Goal: Task Accomplishment & Management: Use online tool/utility

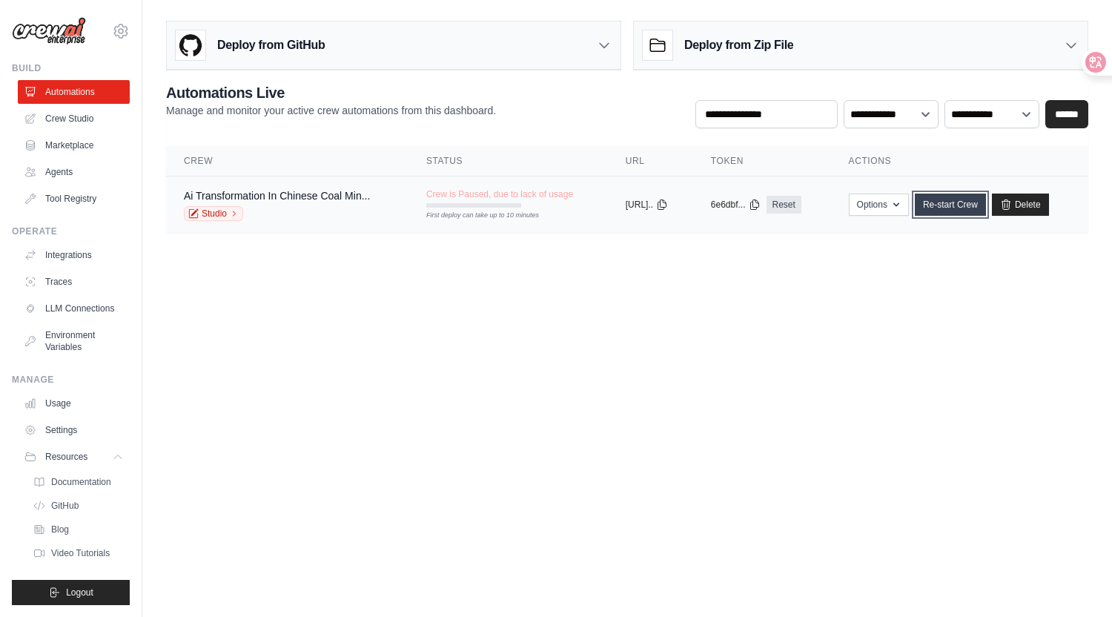
click at [969, 205] on link "Re-start Crew" at bounding box center [950, 205] width 71 height 22
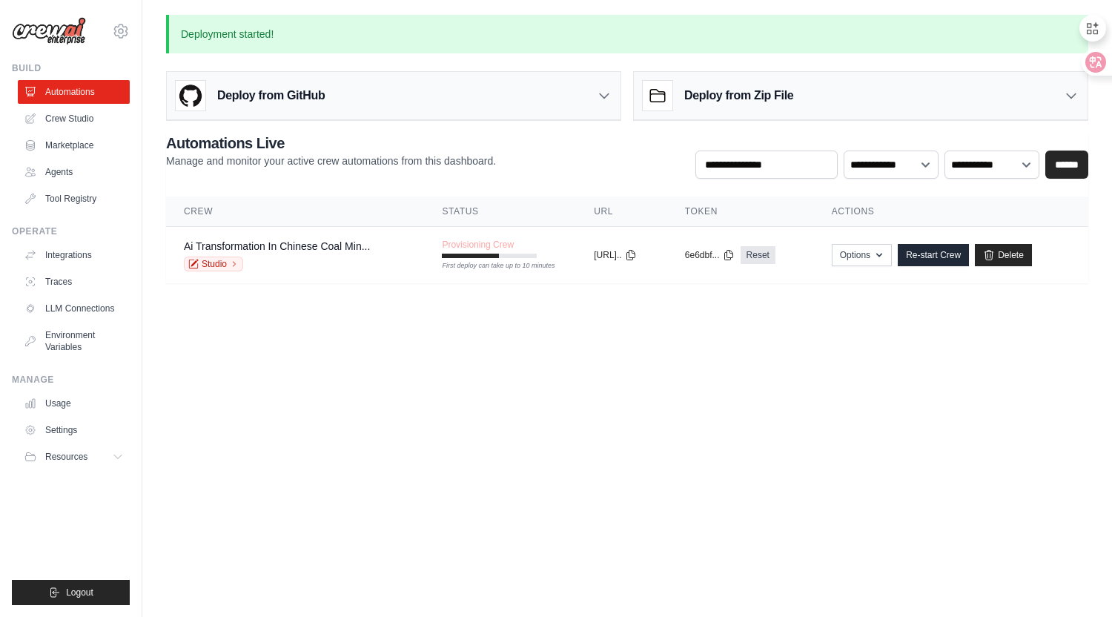
click at [469, 343] on body "[EMAIL_ADDRESS][DOMAIN_NAME] Settings Build Automations Crew Studio" at bounding box center [556, 308] width 1112 height 617
click at [328, 399] on body "xuefanfan.cyn@gmail.com Settings Build Automations Crew Studio" at bounding box center [556, 308] width 1112 height 617
click at [349, 321] on body "xuefanfan.cyn@gmail.com Settings Build Automations Crew Studio" at bounding box center [556, 308] width 1112 height 617
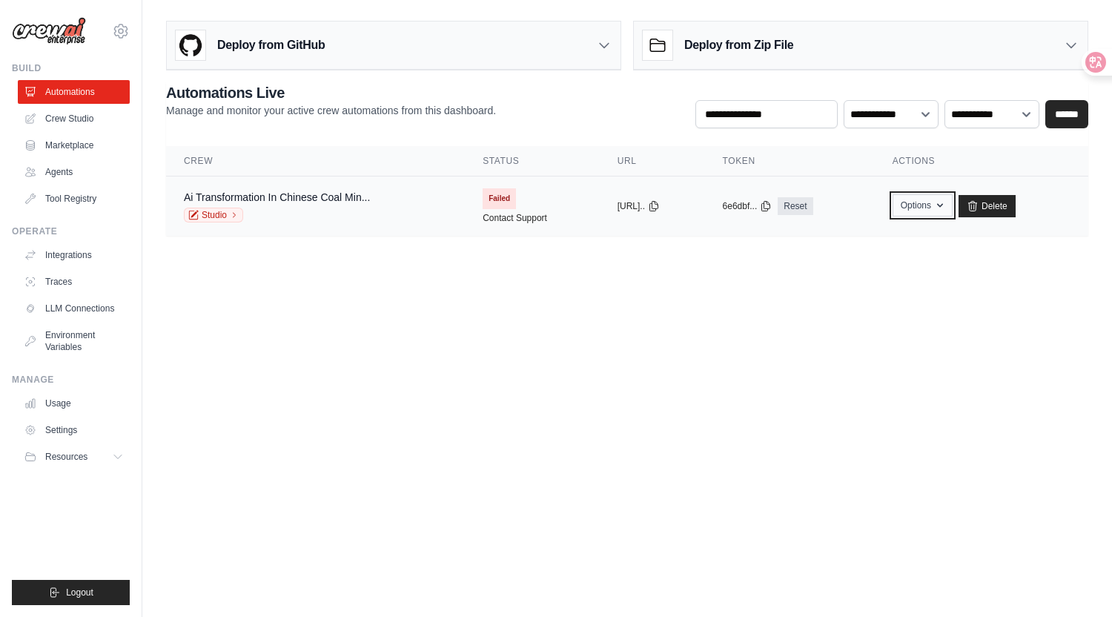
click at [946, 205] on icon "button" at bounding box center [940, 205] width 12 height 12
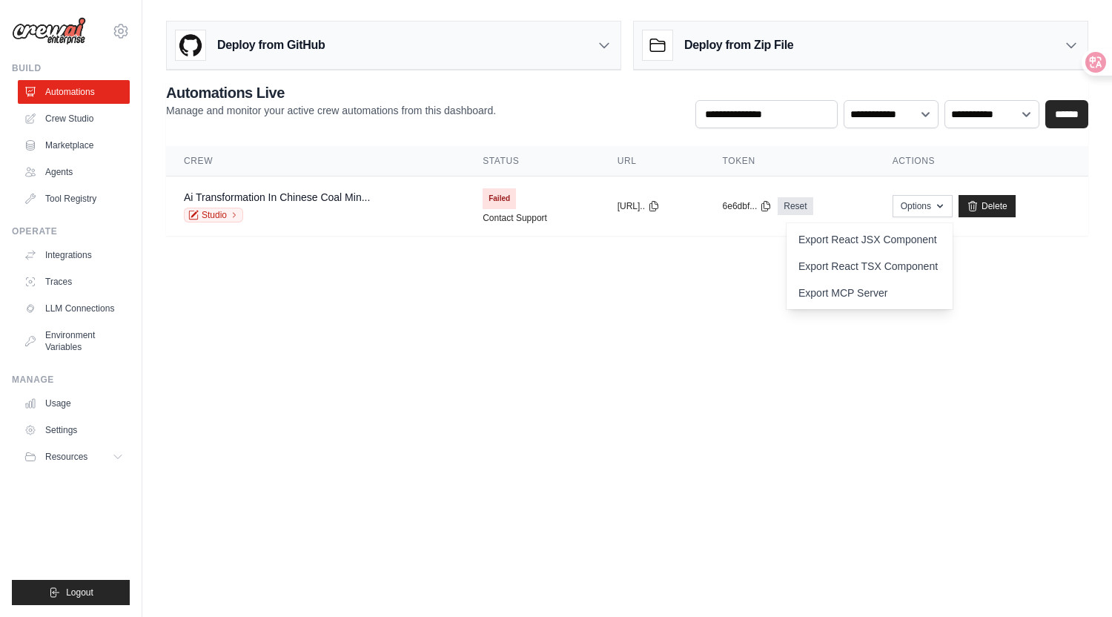
click at [437, 339] on body "[EMAIL_ADDRESS][DOMAIN_NAME] Settings Build Automations Crew Studio" at bounding box center [556, 308] width 1112 height 617
click at [483, 199] on span "Failed" at bounding box center [499, 198] width 33 height 21
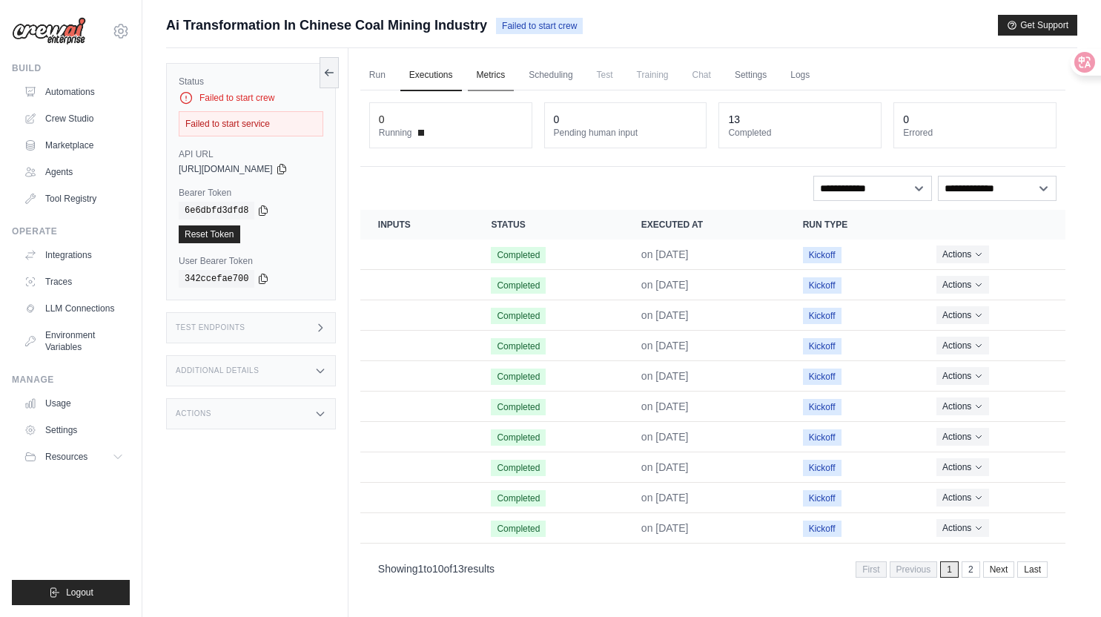
click at [501, 76] on link "Metrics" at bounding box center [491, 75] width 47 height 31
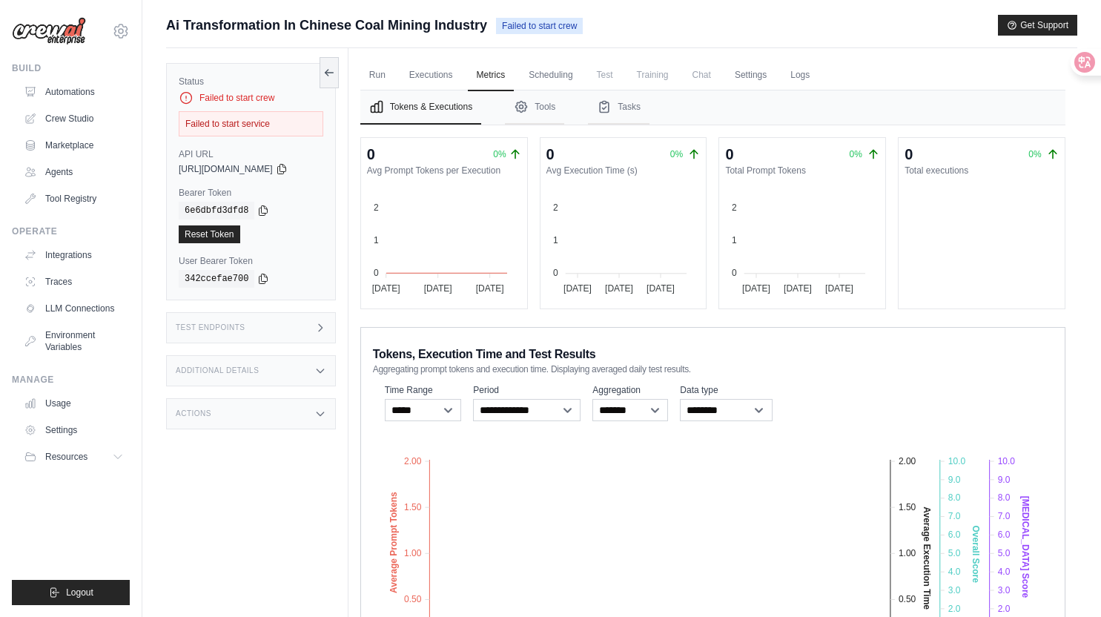
click at [259, 125] on div "Failed to start service" at bounding box center [251, 123] width 145 height 25
click at [447, 70] on link "Executions" at bounding box center [431, 75] width 62 height 31
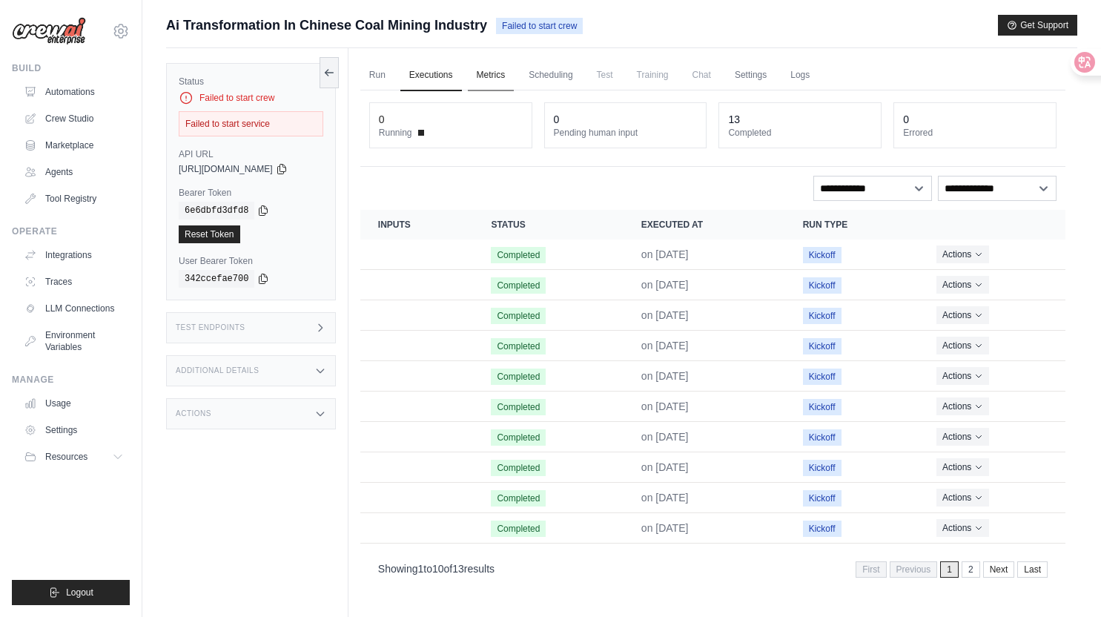
click at [503, 77] on link "Metrics" at bounding box center [491, 75] width 47 height 31
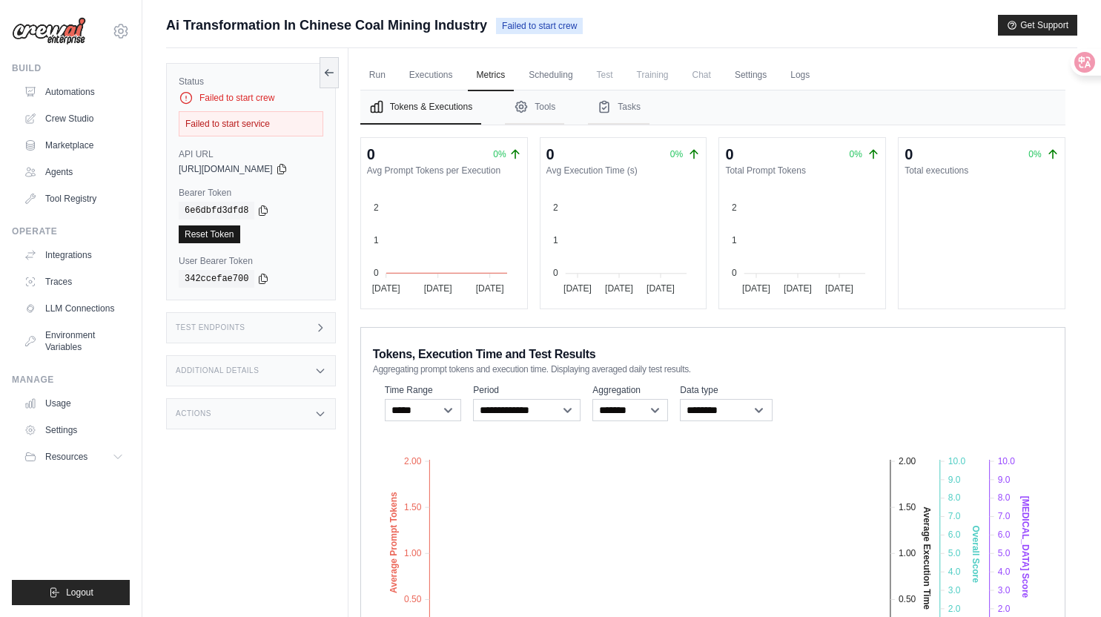
click at [200, 237] on link "Reset Token" at bounding box center [210, 234] width 62 height 18
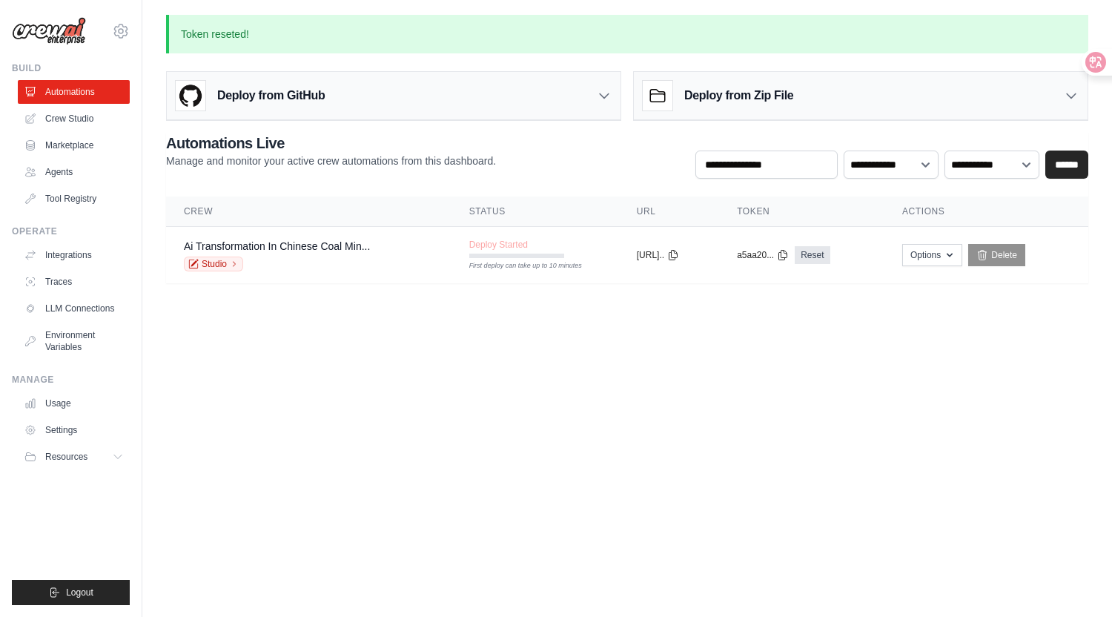
click at [463, 357] on body "xuefanfan.cyn@gmail.com Settings Build Automations Crew Studio" at bounding box center [556, 308] width 1112 height 617
click at [519, 248] on span "Deploy Started" at bounding box center [498, 245] width 59 height 12
click at [542, 359] on body "xuefanfan.cyn@gmail.com Settings Build Automations Crew Studio" at bounding box center [556, 308] width 1112 height 617
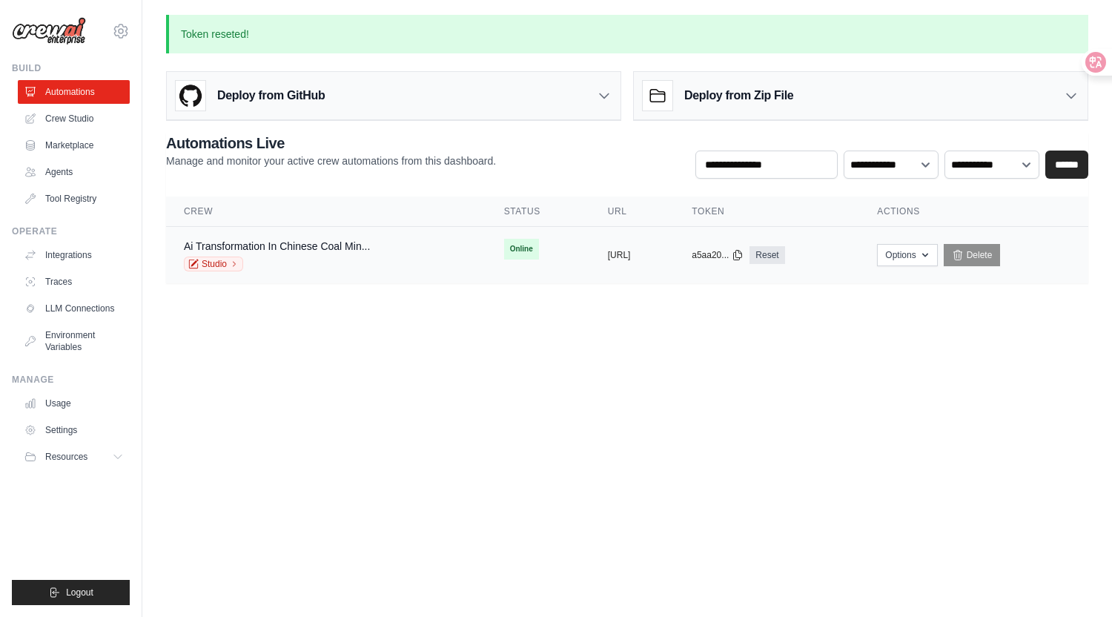
click at [504, 242] on span "Online" at bounding box center [521, 249] width 35 height 21
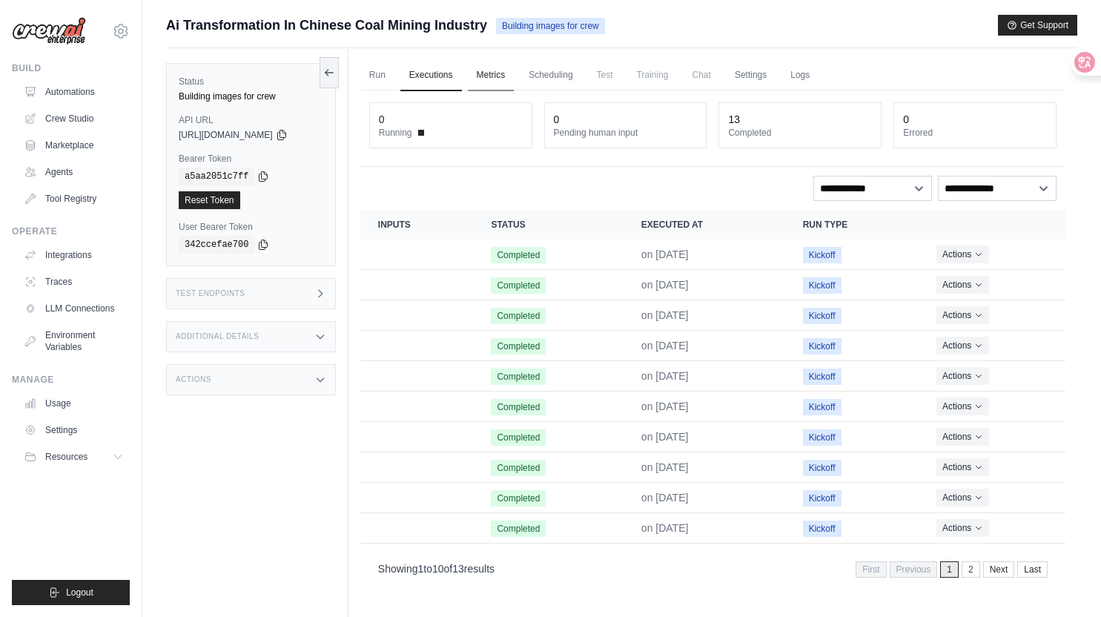
click at [501, 80] on link "Metrics" at bounding box center [491, 75] width 47 height 31
click at [504, 73] on link "Metrics" at bounding box center [491, 75] width 47 height 31
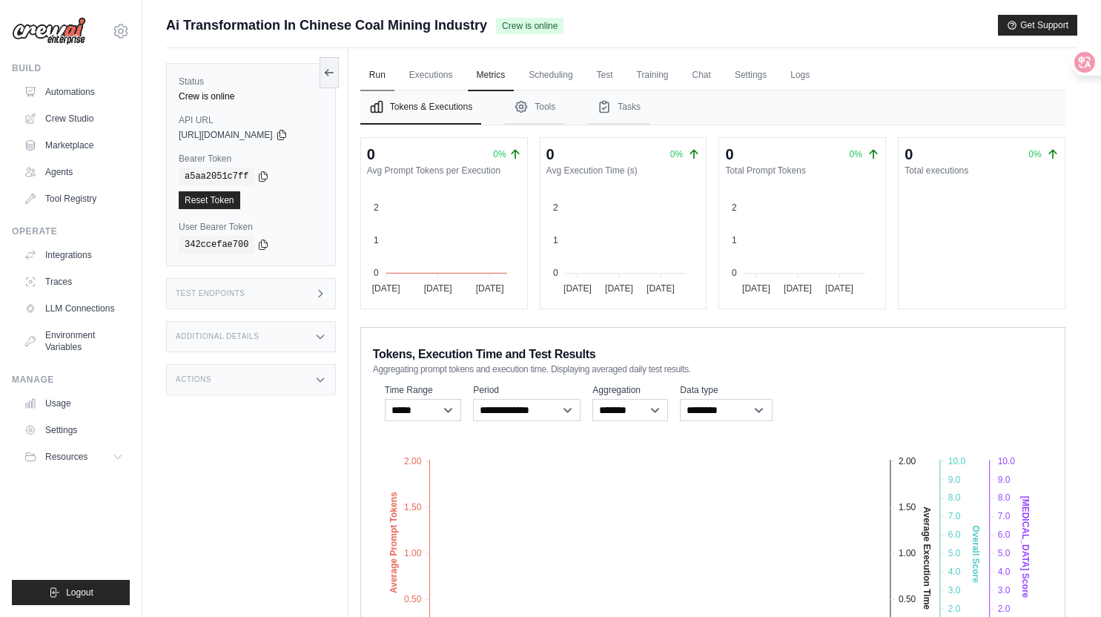
click at [384, 72] on link "Run" at bounding box center [377, 75] width 34 height 31
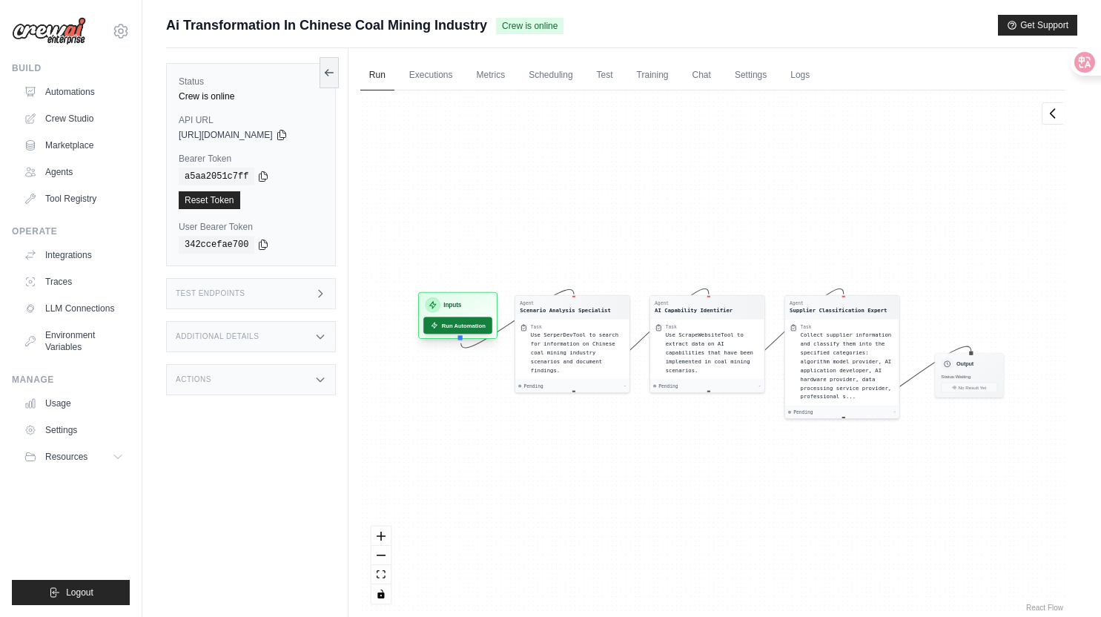
click at [464, 326] on button "Run Automation" at bounding box center [457, 325] width 69 height 17
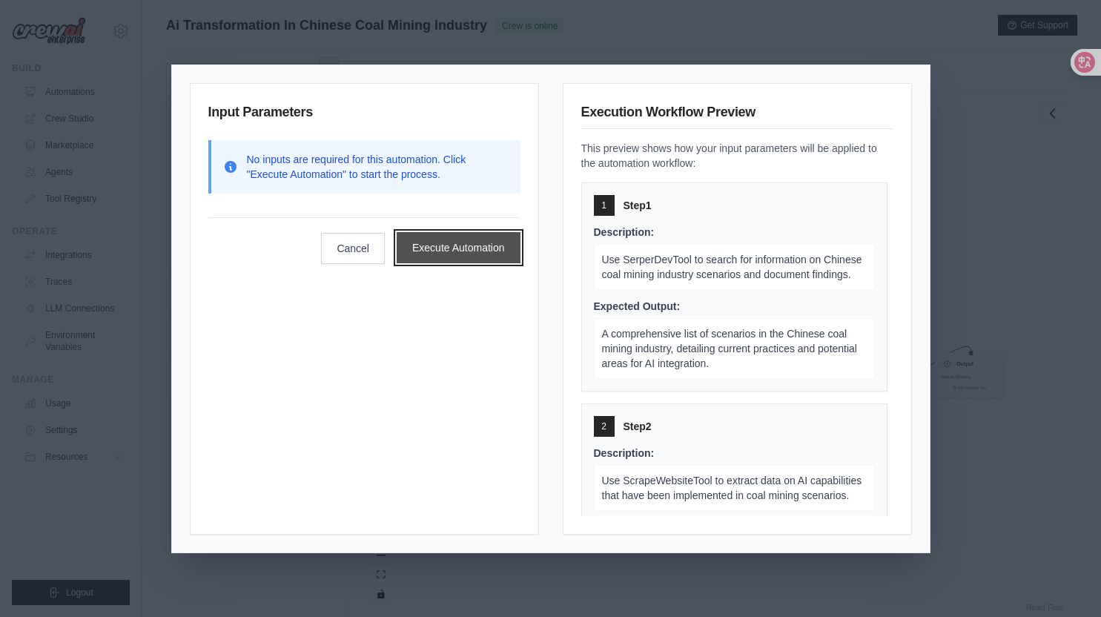
click at [472, 242] on button "Execute Automation" at bounding box center [459, 247] width 124 height 31
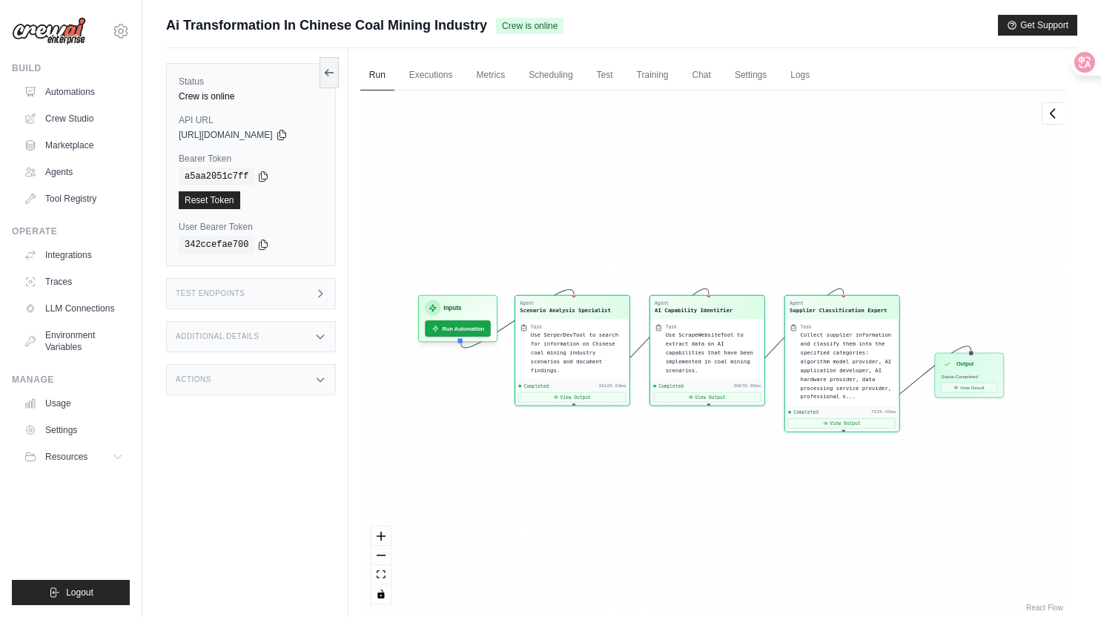
scroll to position [3941, 0]
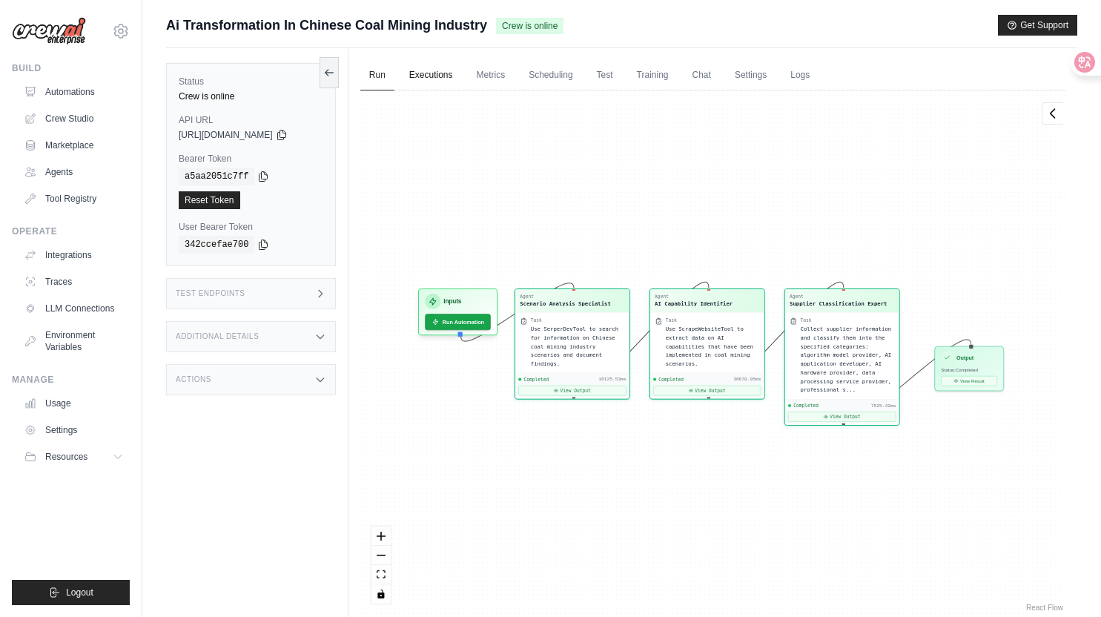
click at [443, 75] on link "Executions" at bounding box center [431, 75] width 62 height 31
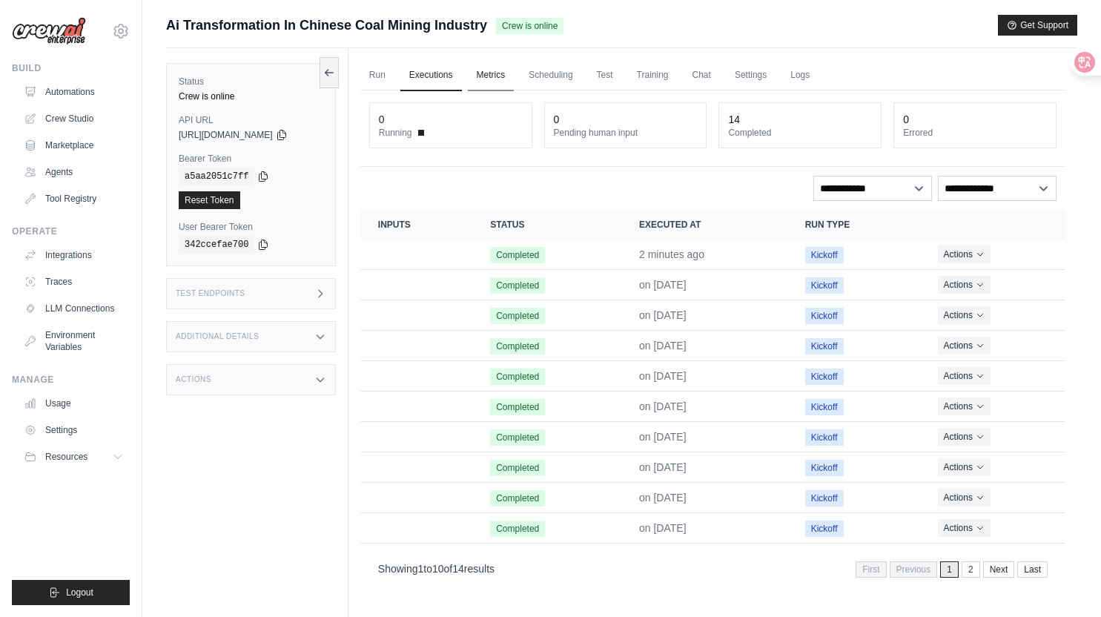
click at [501, 73] on link "Metrics" at bounding box center [491, 75] width 47 height 31
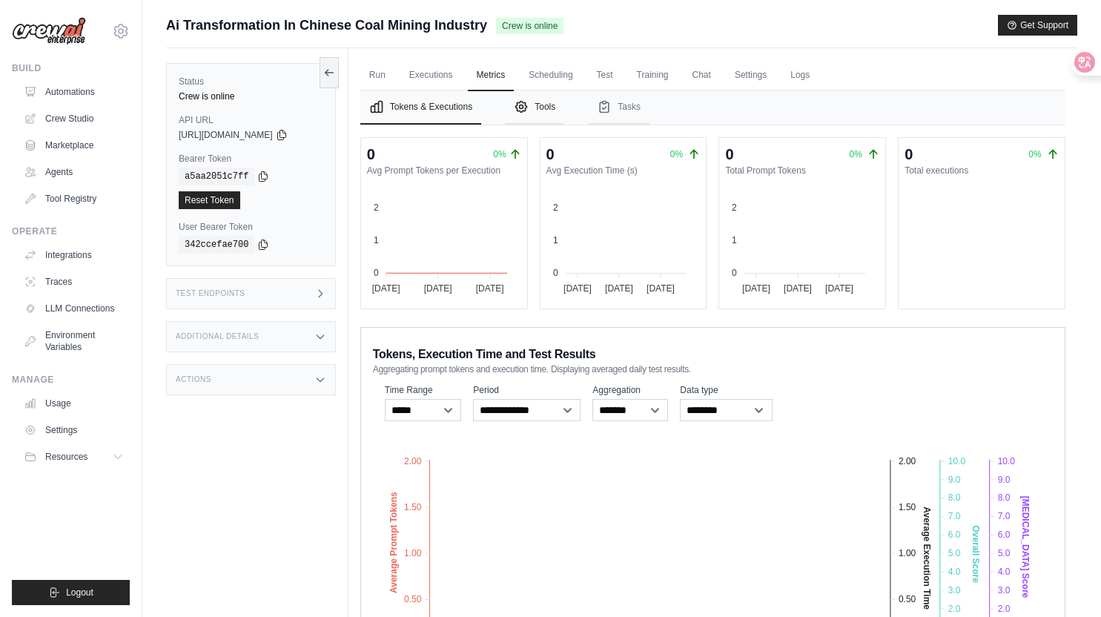
click at [554, 98] on button "Tools" at bounding box center [534, 107] width 59 height 34
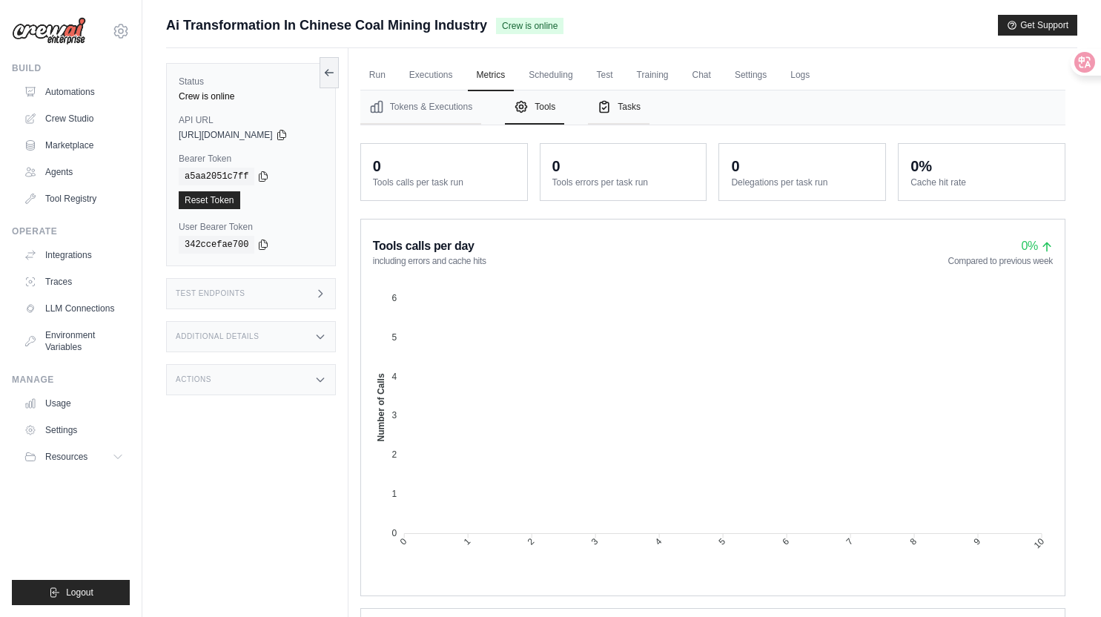
click at [641, 107] on button "Tasks" at bounding box center [619, 107] width 62 height 34
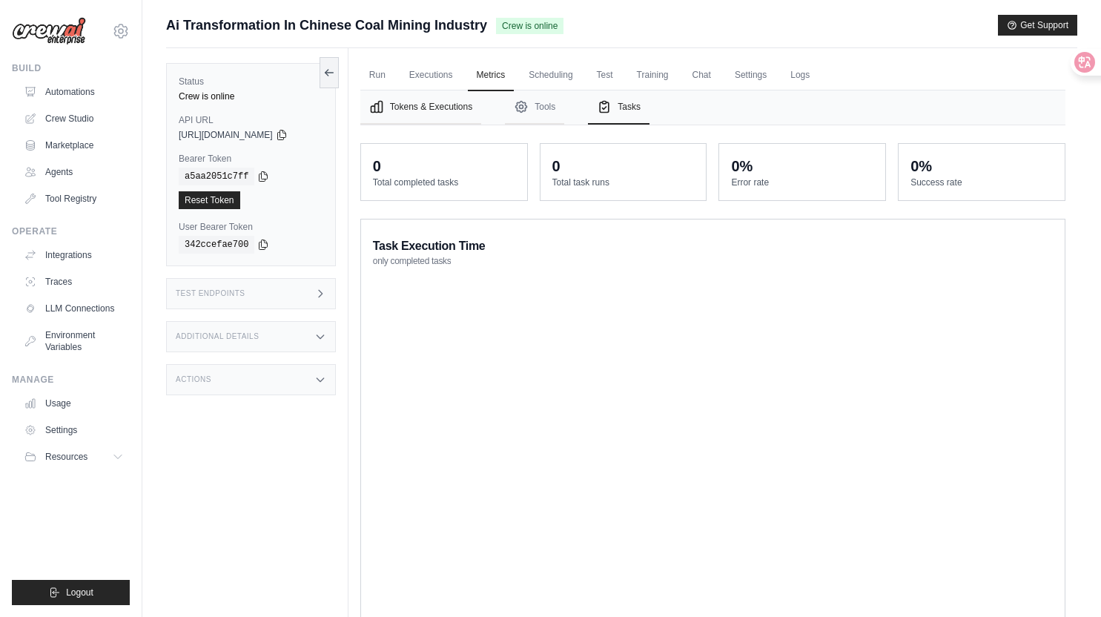
click at [432, 105] on button "Tokens & Executions" at bounding box center [420, 107] width 121 height 34
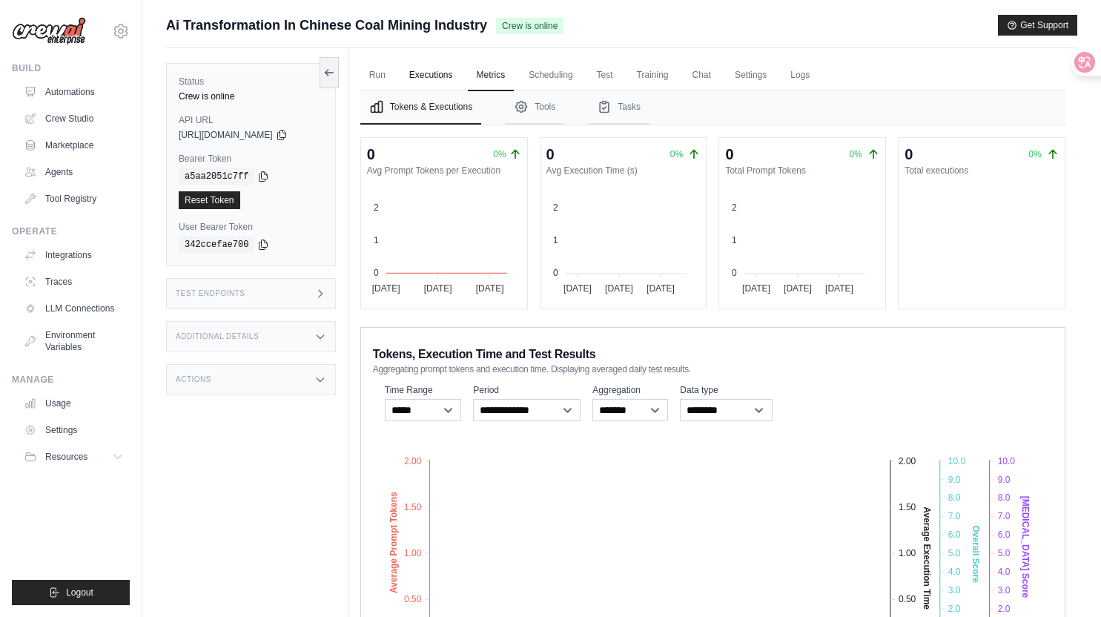
click at [431, 74] on link "Executions" at bounding box center [431, 75] width 62 height 31
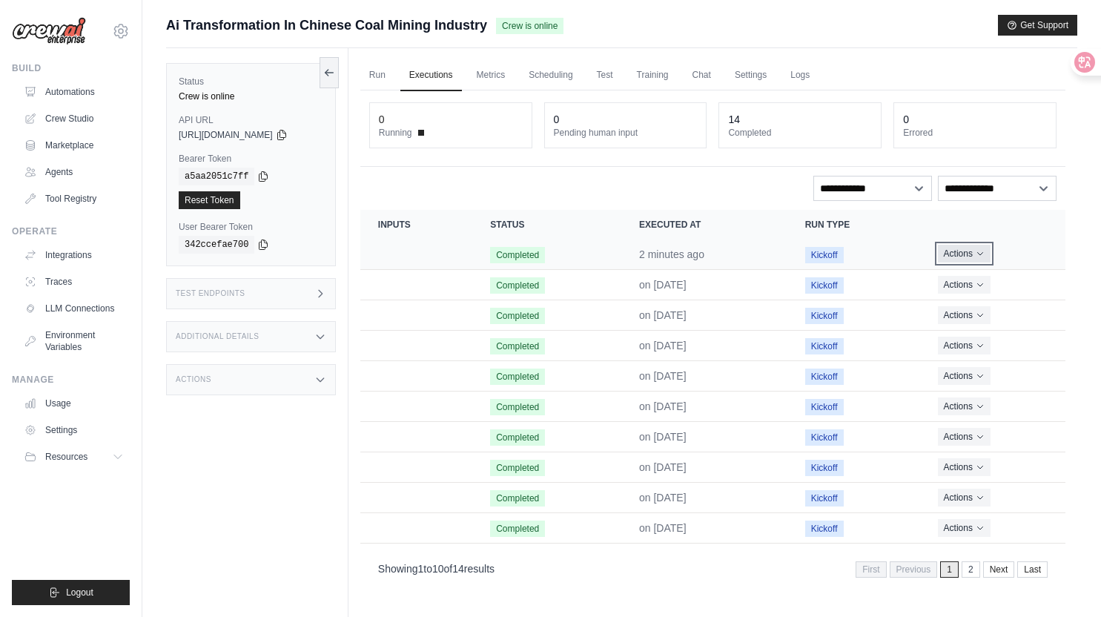
click at [990, 249] on button "Actions" at bounding box center [964, 254] width 53 height 18
click at [384, 73] on link "Run" at bounding box center [377, 75] width 34 height 31
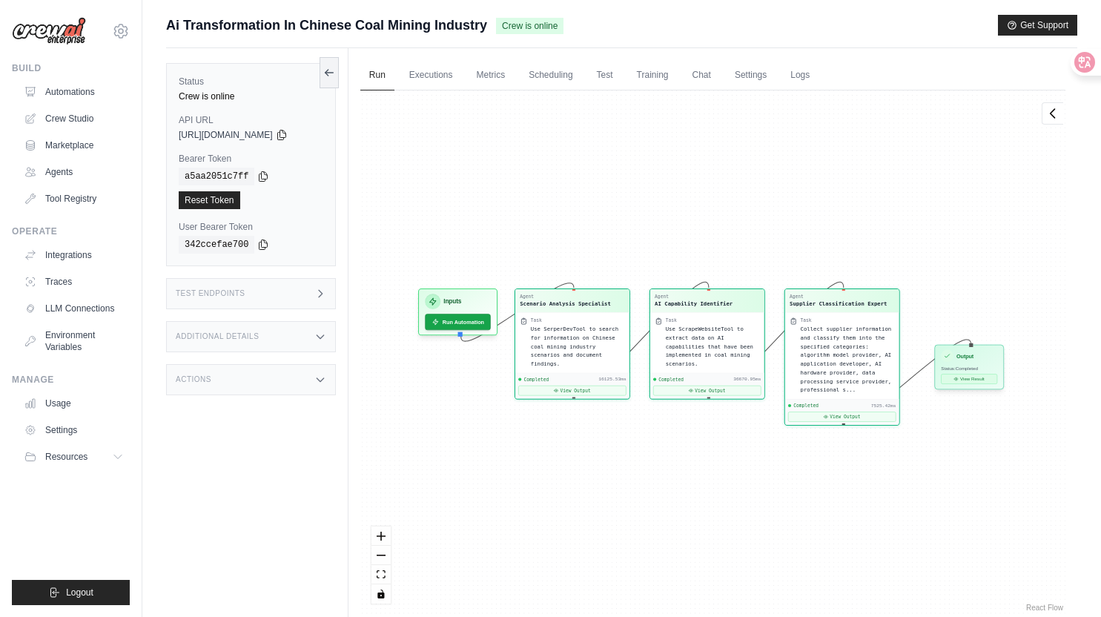
click at [974, 376] on button "View Result" at bounding box center [969, 379] width 56 height 10
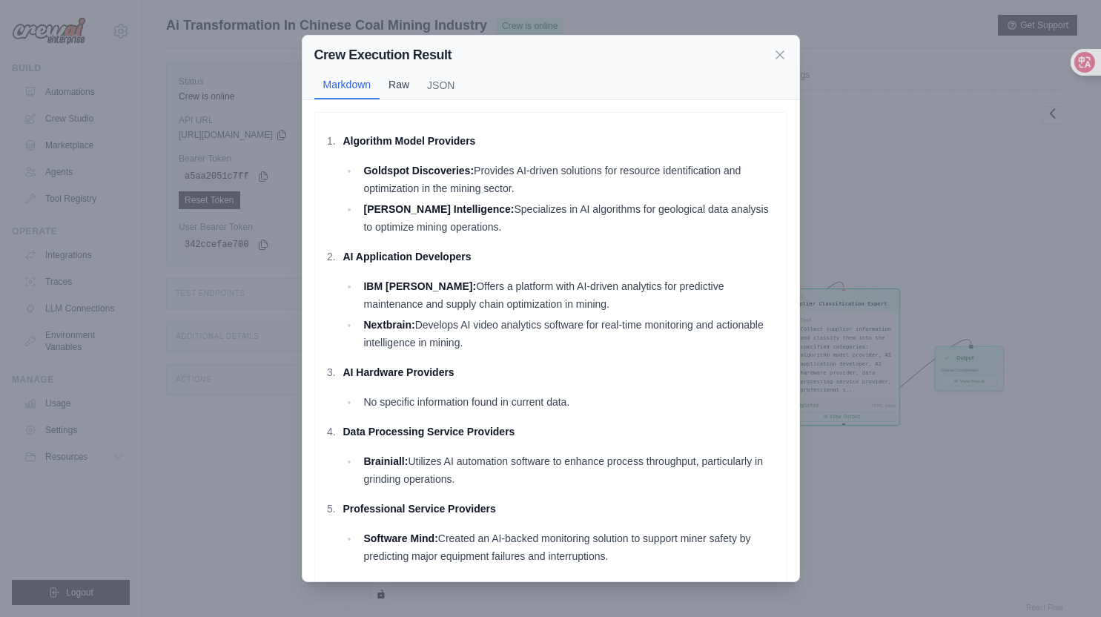
click at [413, 88] on button "Raw" at bounding box center [399, 84] width 39 height 28
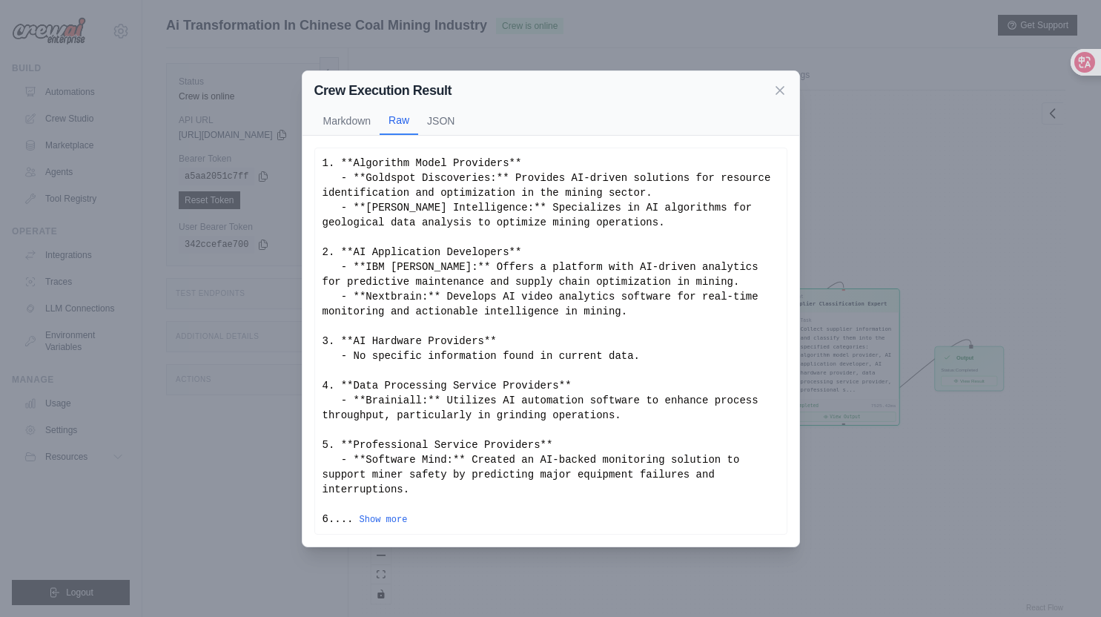
click at [445, 113] on div "Crew Execution Result Markdown Raw JSON" at bounding box center [551, 103] width 497 height 65
click at [446, 129] on button "JSON" at bounding box center [440, 120] width 45 height 28
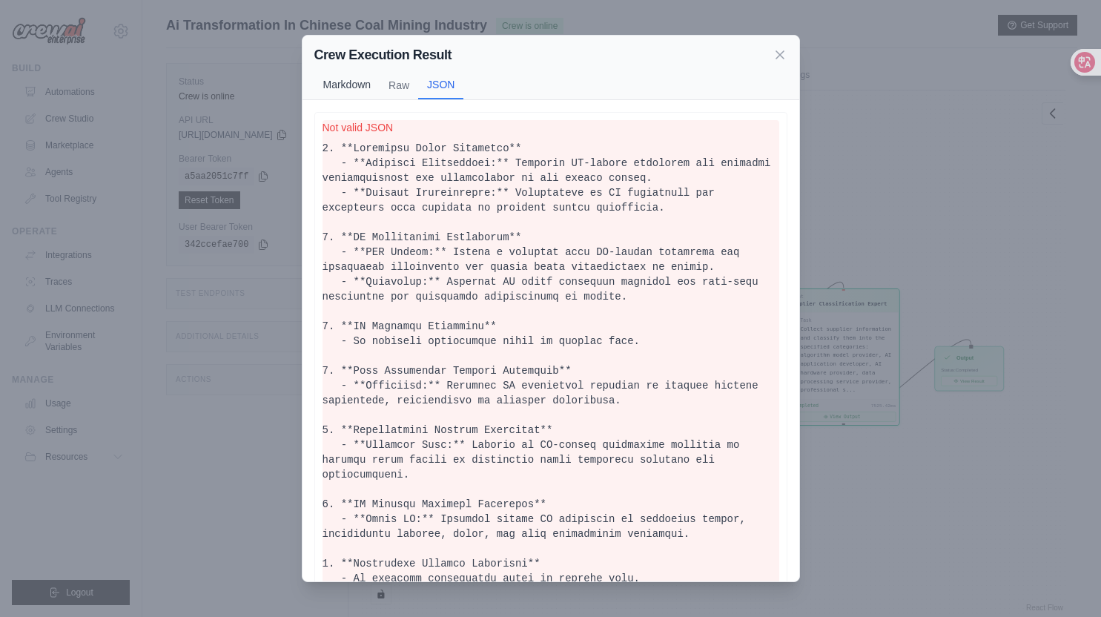
click at [346, 87] on button "Markdown" at bounding box center [347, 84] width 66 height 28
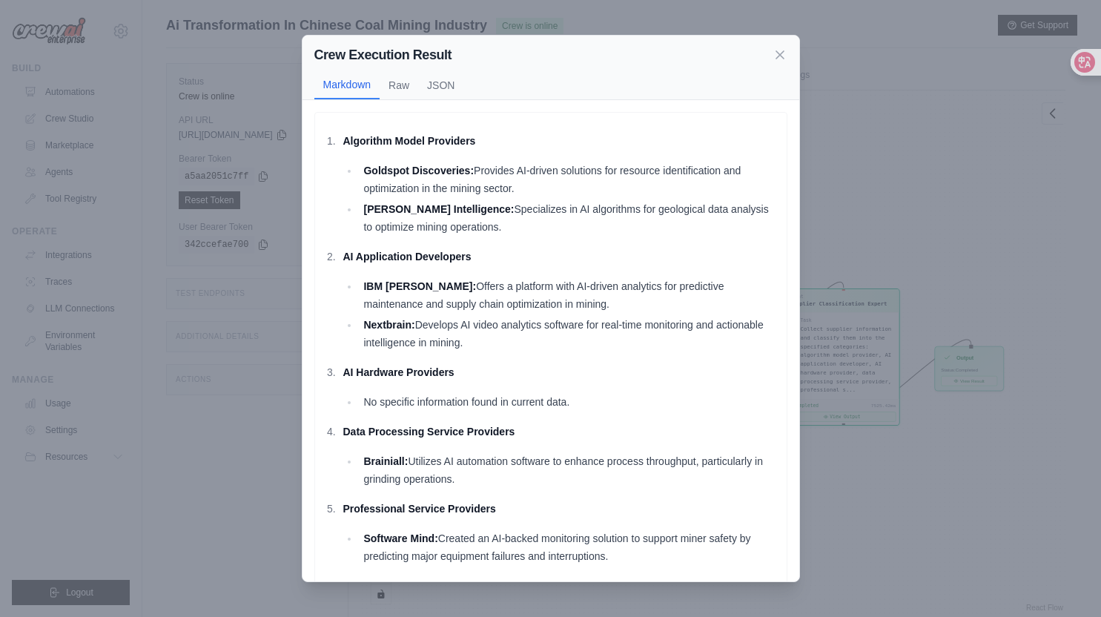
scroll to position [241, 0]
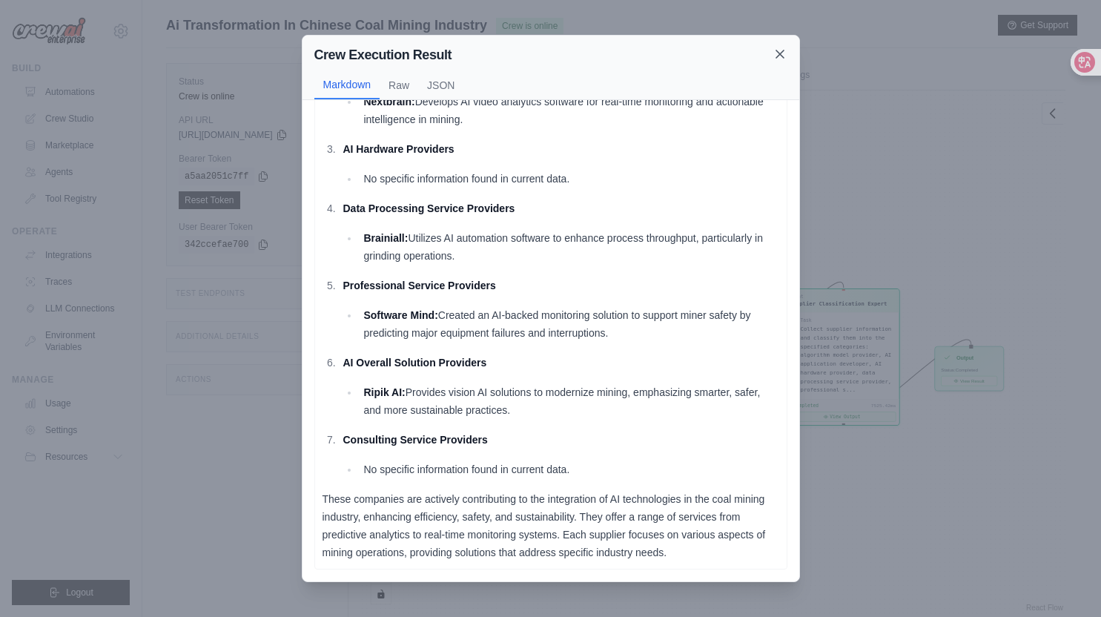
click at [779, 52] on icon at bounding box center [780, 54] width 15 height 15
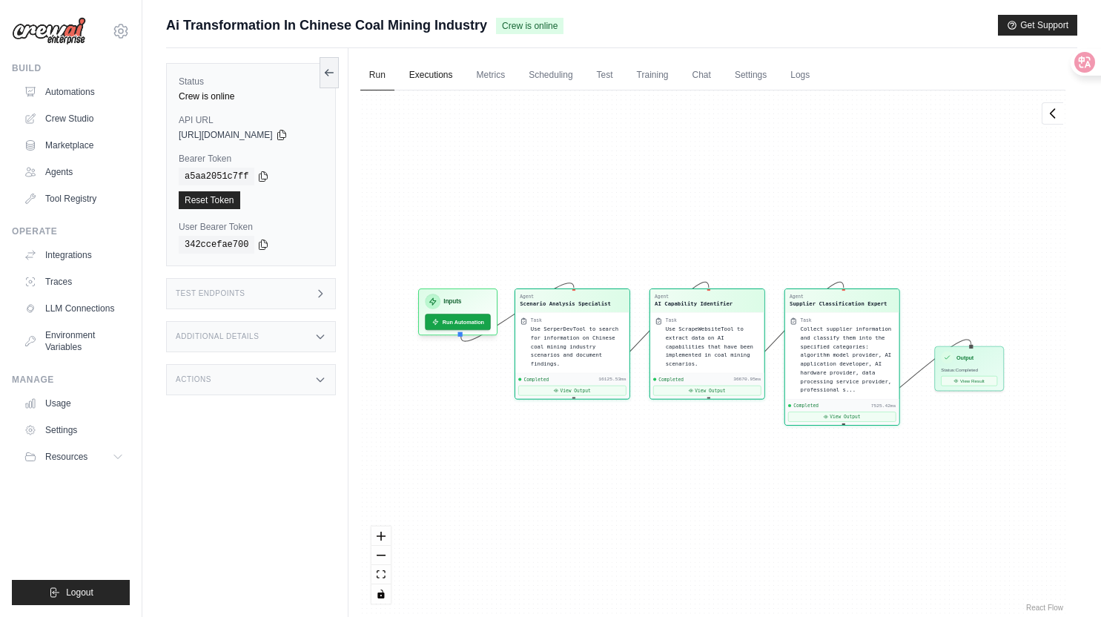
click at [439, 74] on link "Executions" at bounding box center [431, 75] width 62 height 31
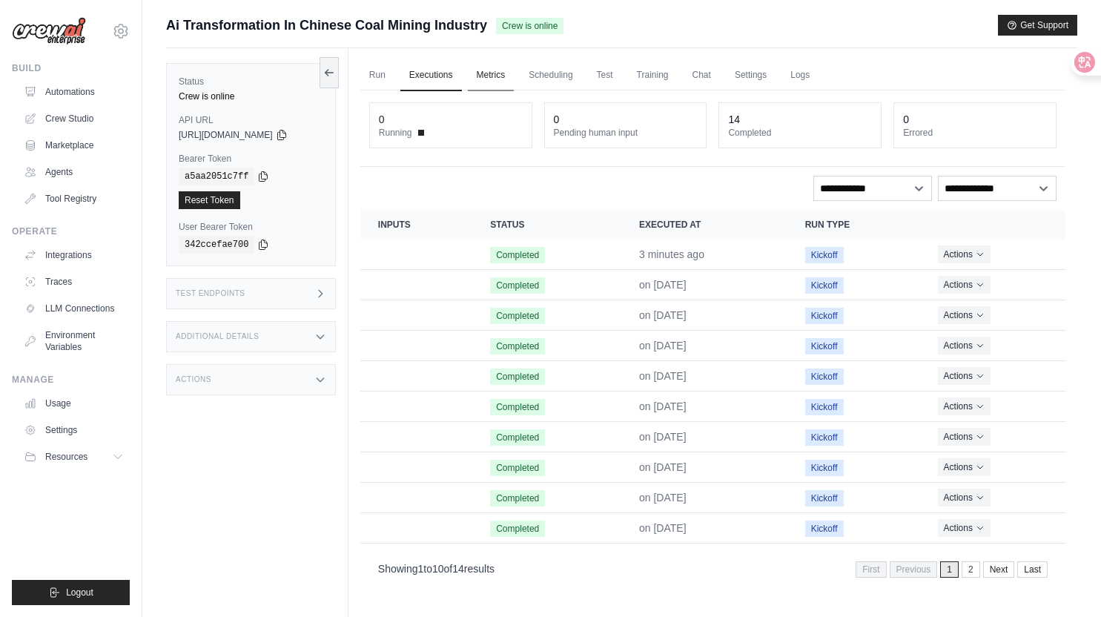
click at [515, 77] on link "Metrics" at bounding box center [491, 75] width 47 height 31
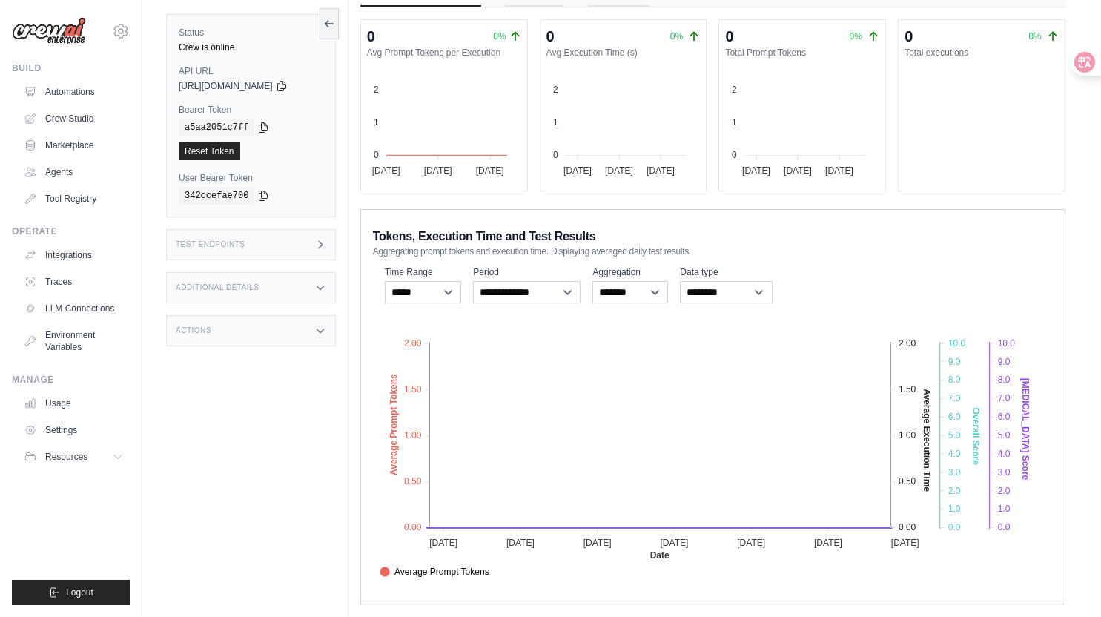
scroll to position [132, 0]
